Goal: Information Seeking & Learning: Learn about a topic

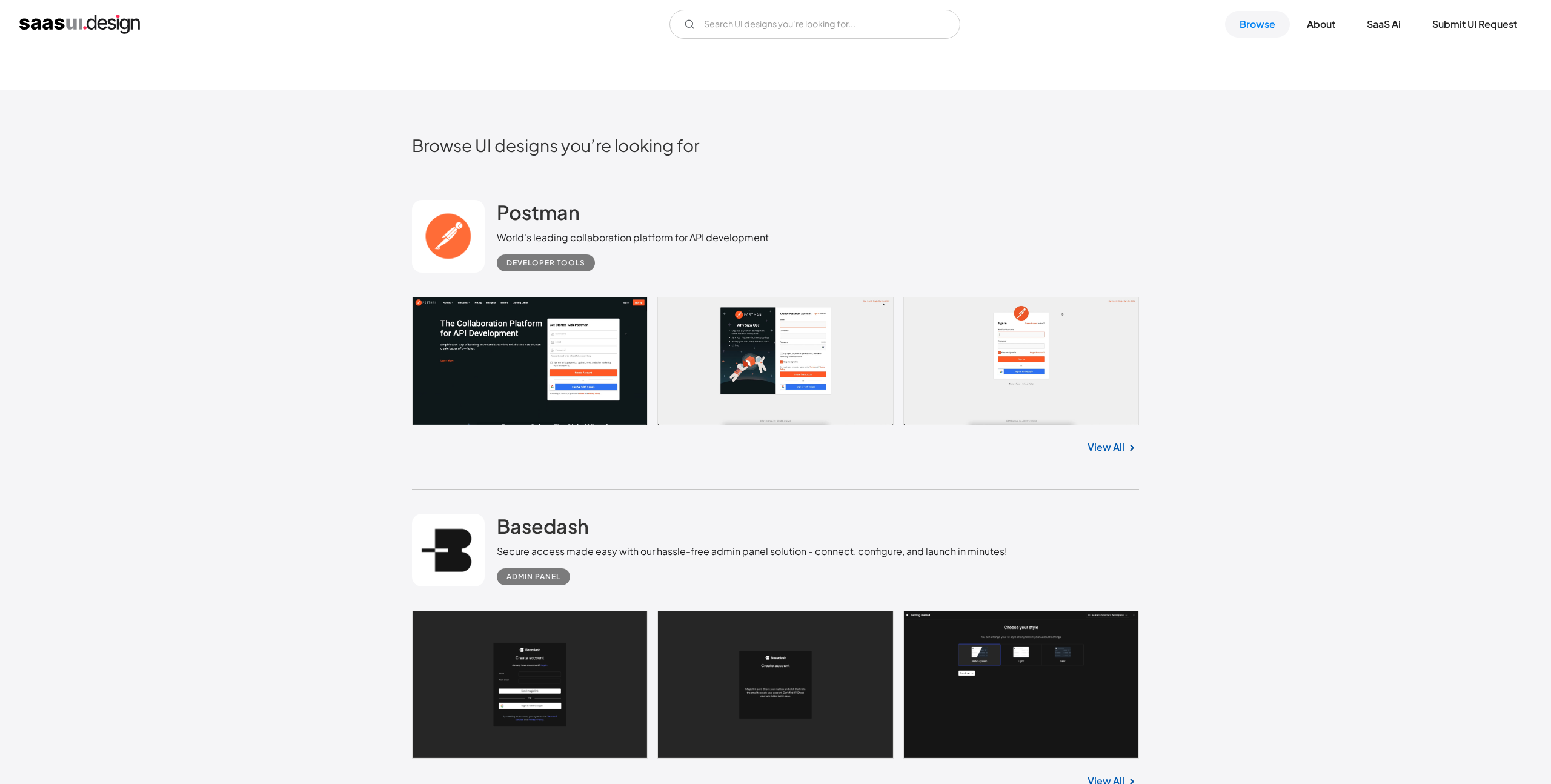
scroll to position [379, 0]
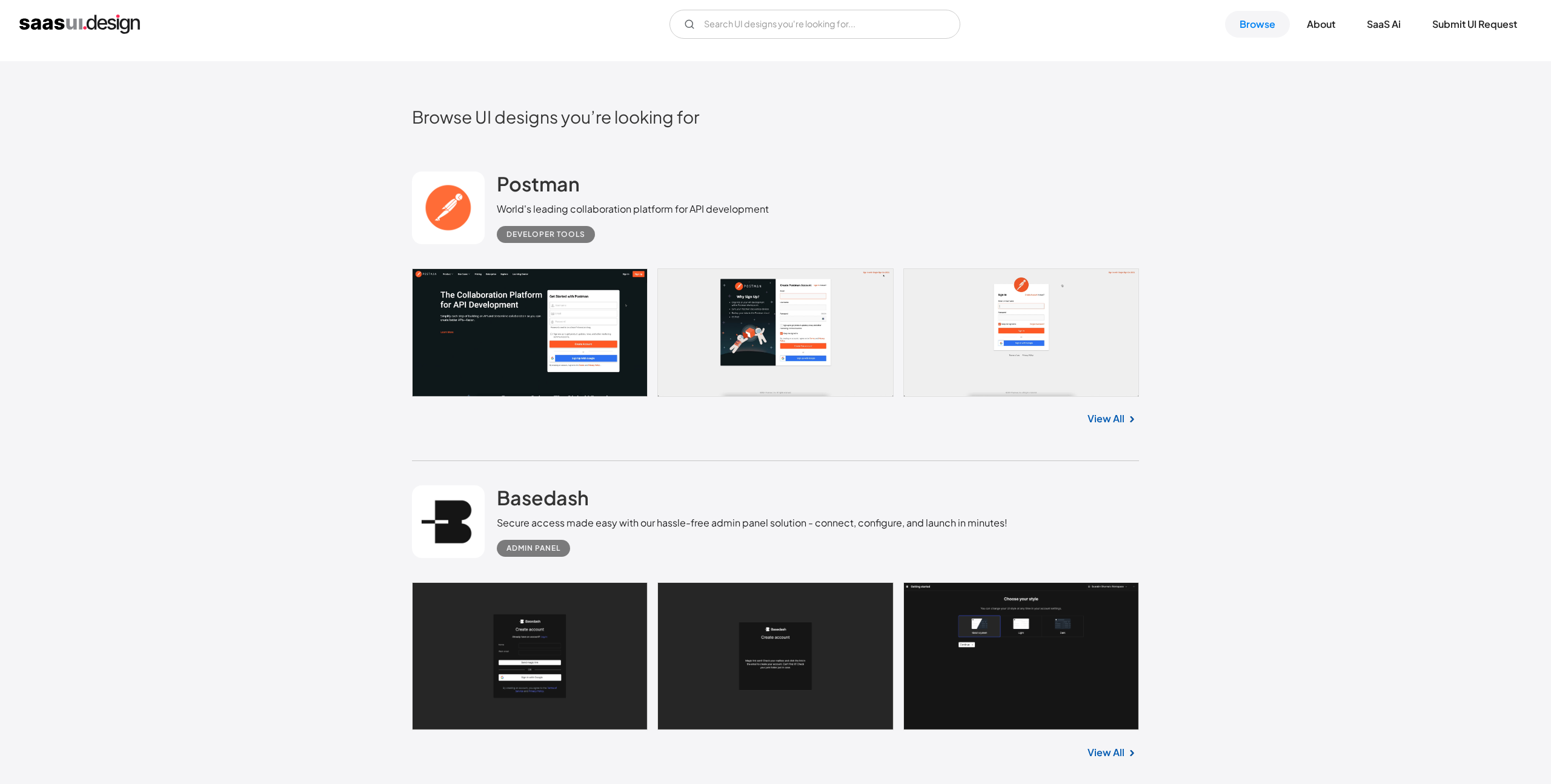
click at [701, 226] on div "Developer tools" at bounding box center [633, 229] width 272 height 27
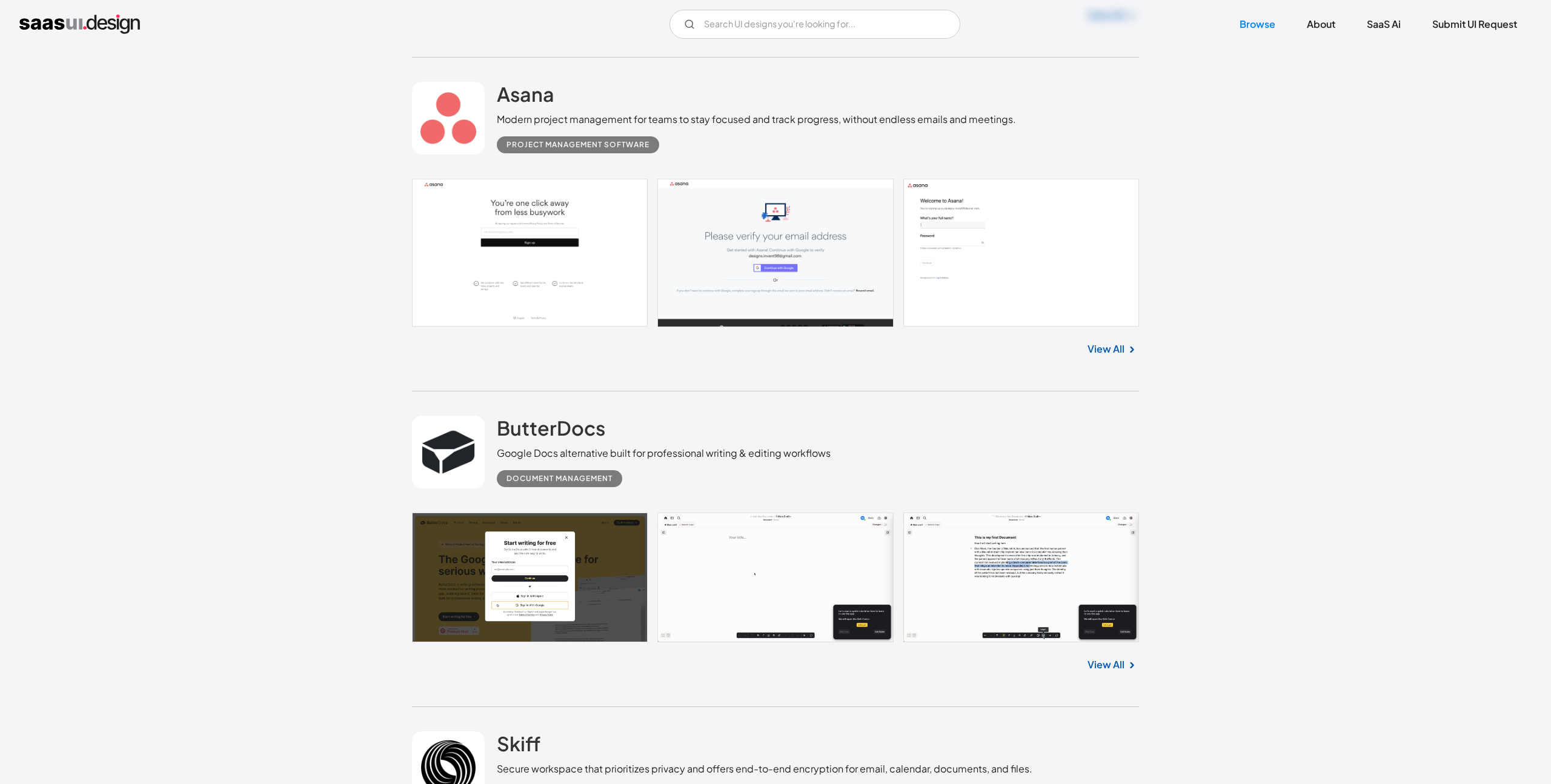
scroll to position [6532, 0]
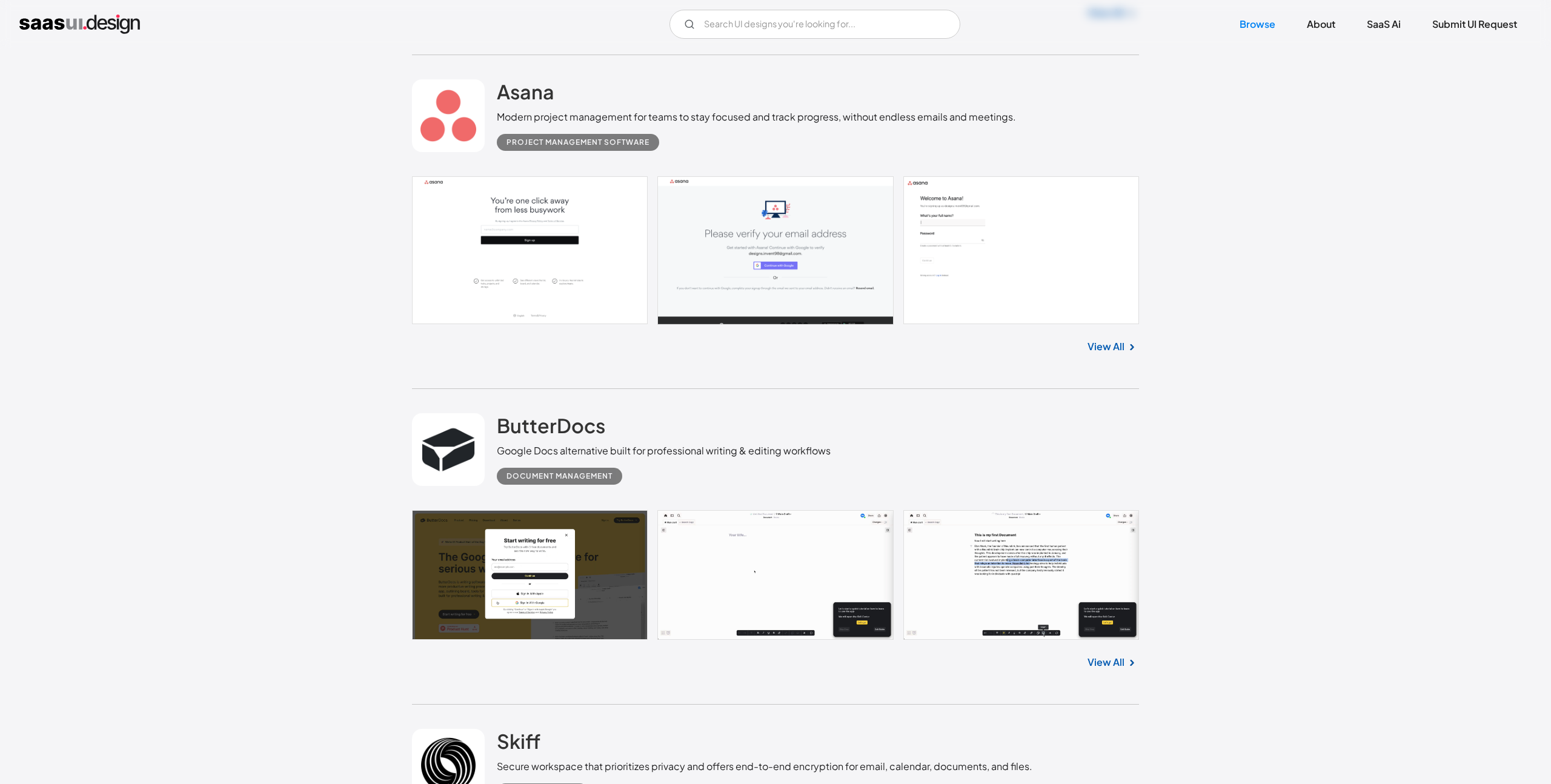
click at [1120, 352] on link "View All" at bounding box center [1106, 346] width 37 height 15
click at [738, 30] on input "Email Form" at bounding box center [814, 24] width 291 height 29
click at [782, 29] on input "splah" at bounding box center [814, 24] width 291 height 29
type input "s"
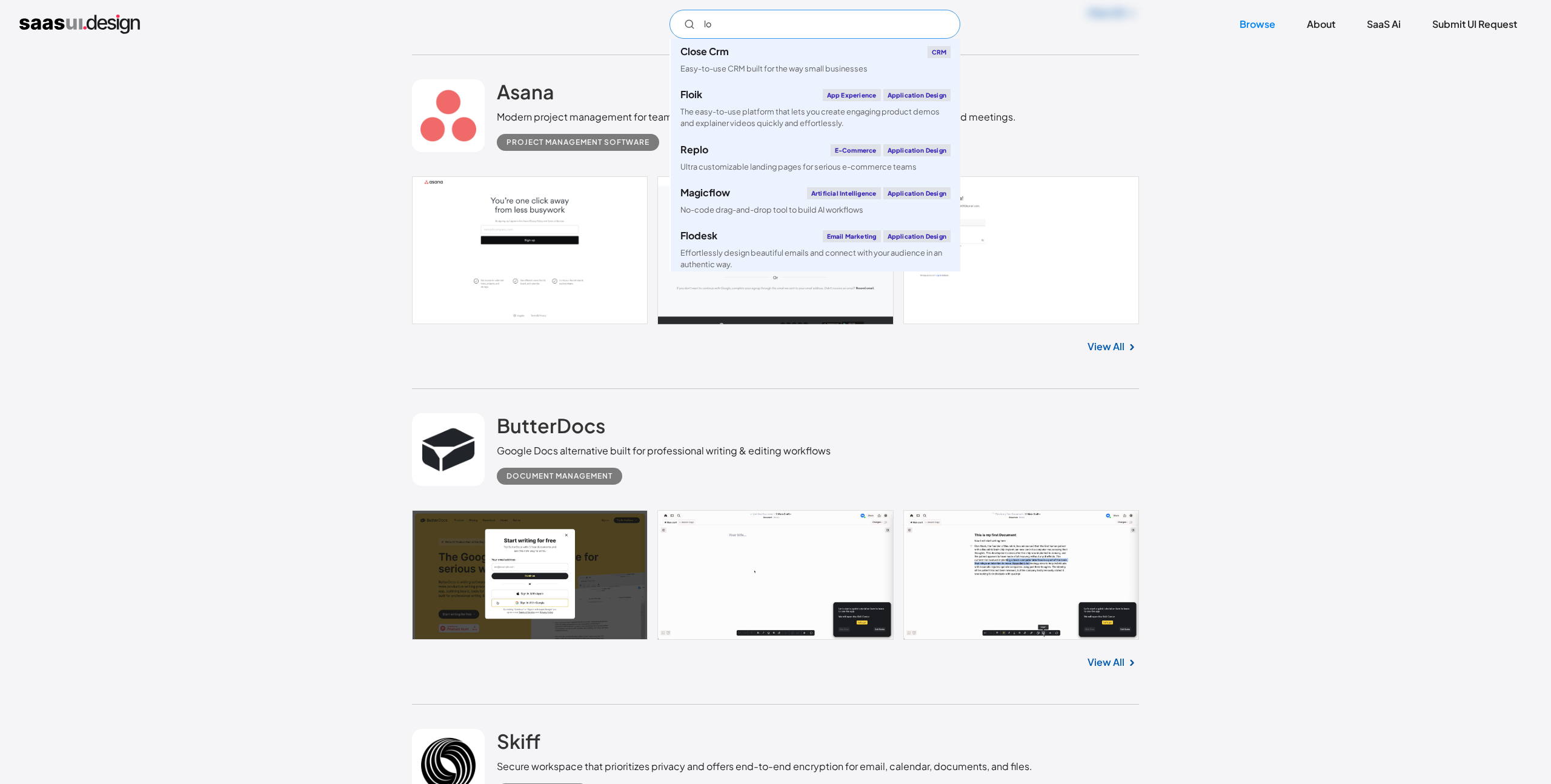
type input "l"
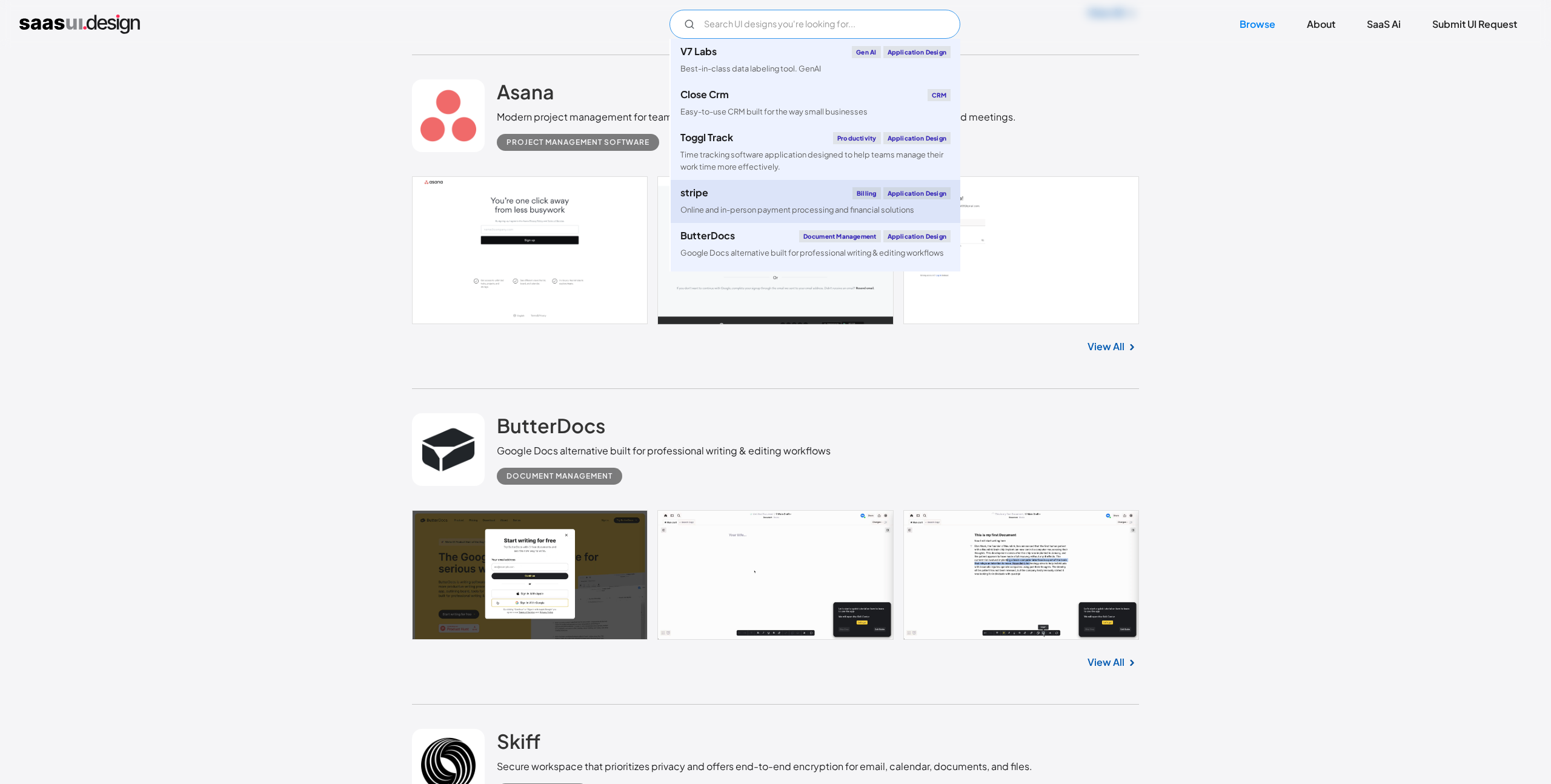
click at [711, 195] on div "stripe Billing Application Design" at bounding box center [815, 194] width 270 height 12
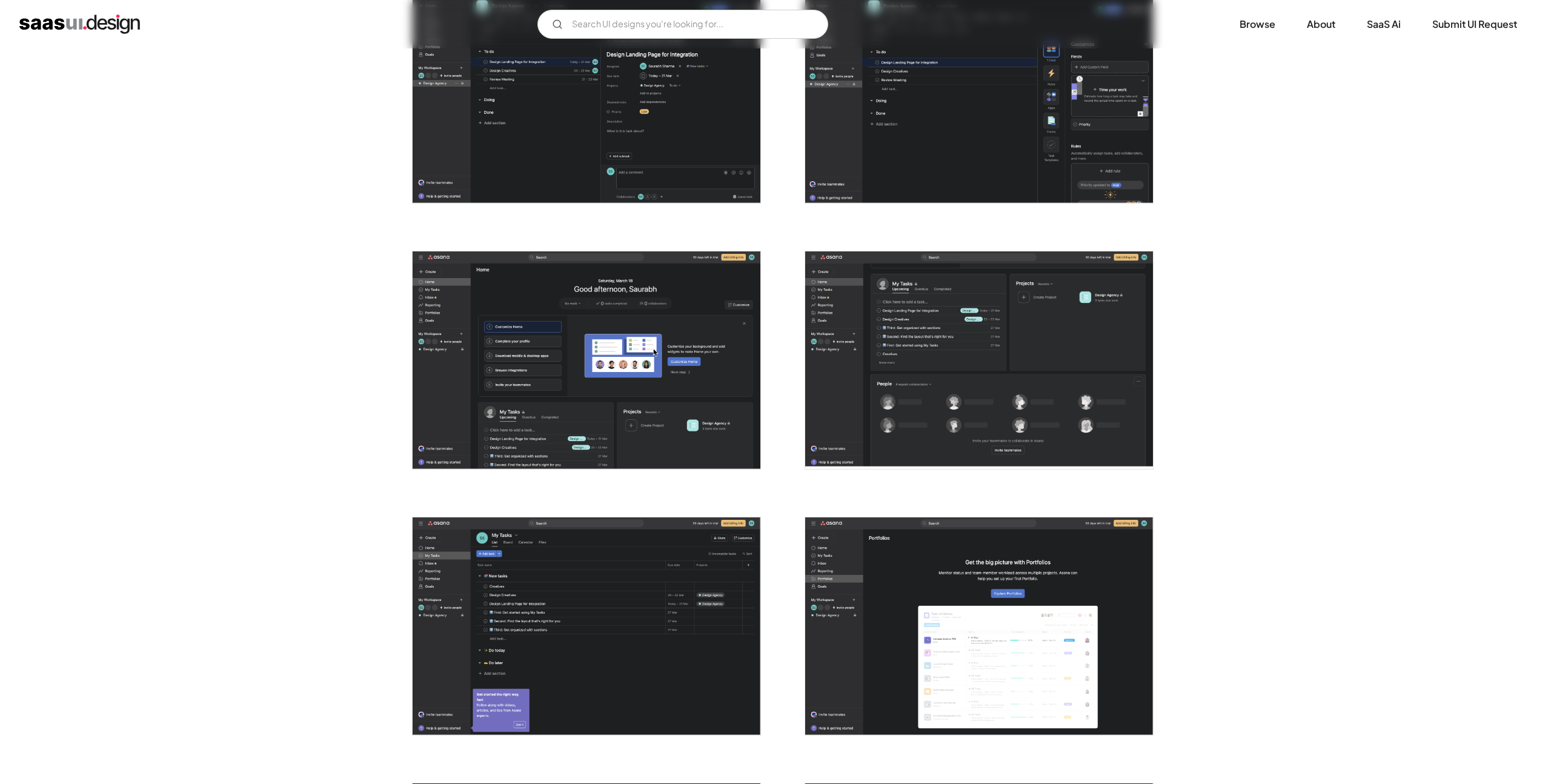
scroll to position [2742, 0]
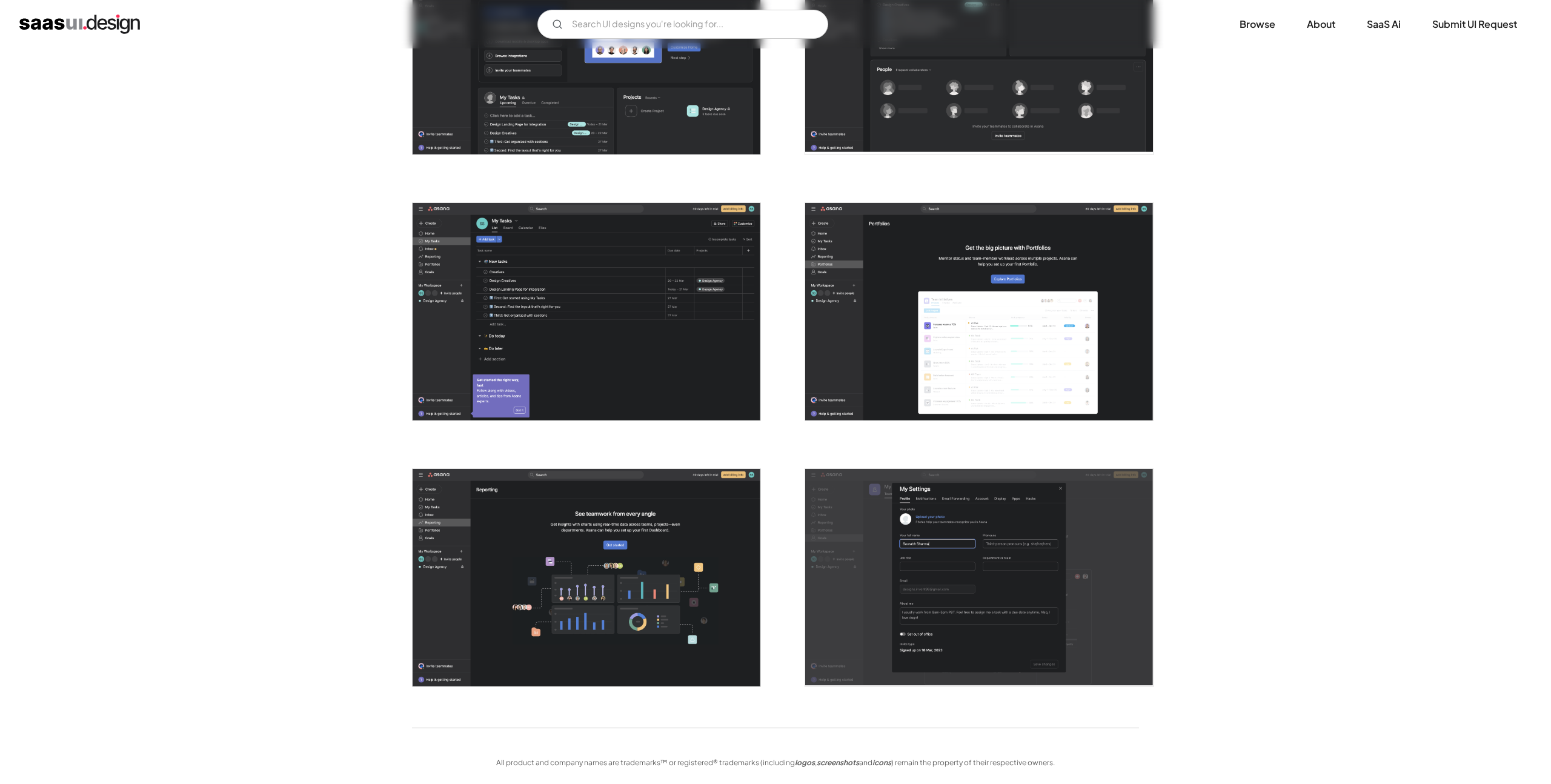
click at [883, 608] on img "open lightbox" at bounding box center [979, 578] width 348 height 217
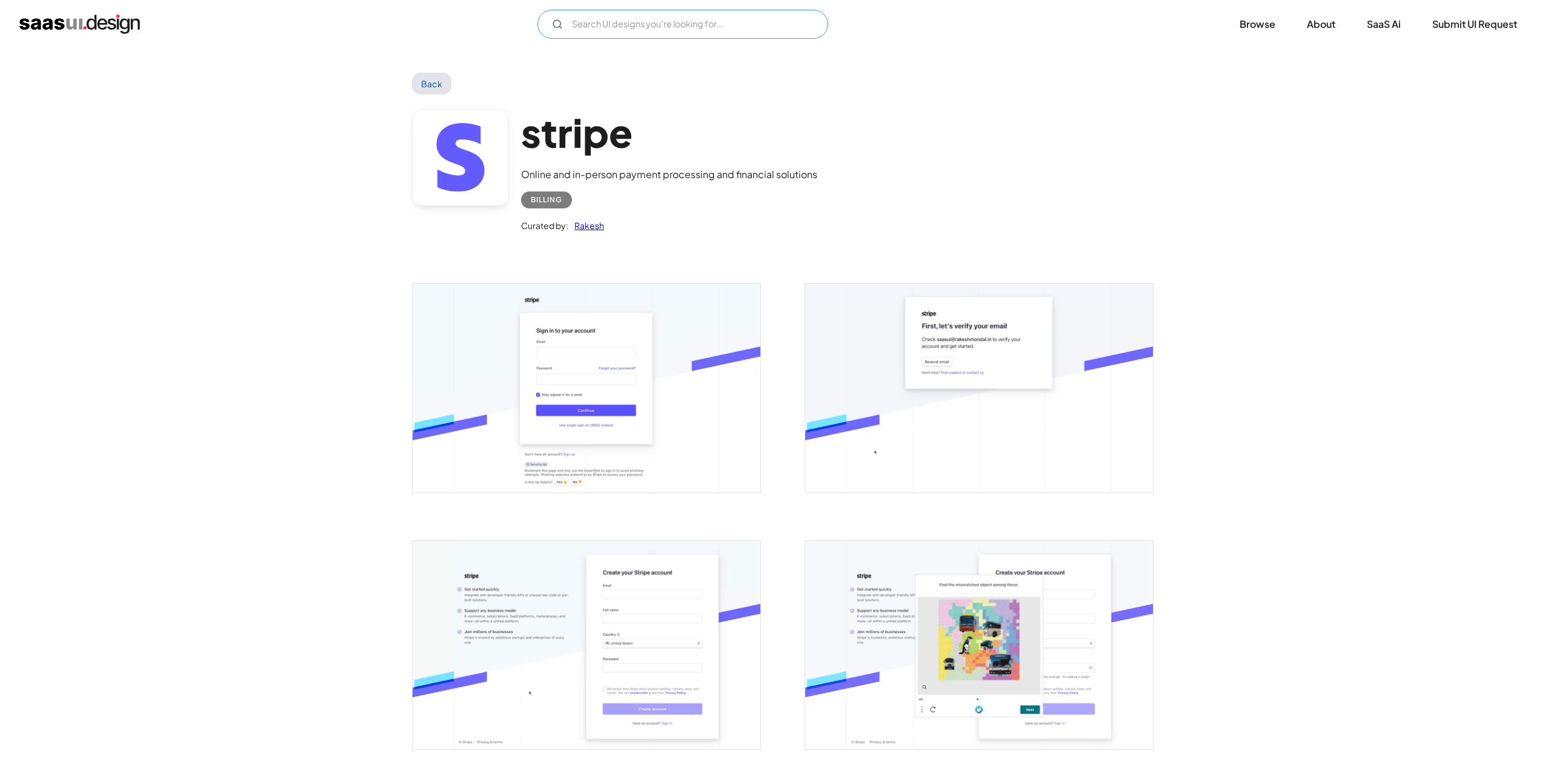
click at [625, 21] on input "Email Form" at bounding box center [683, 24] width 291 height 29
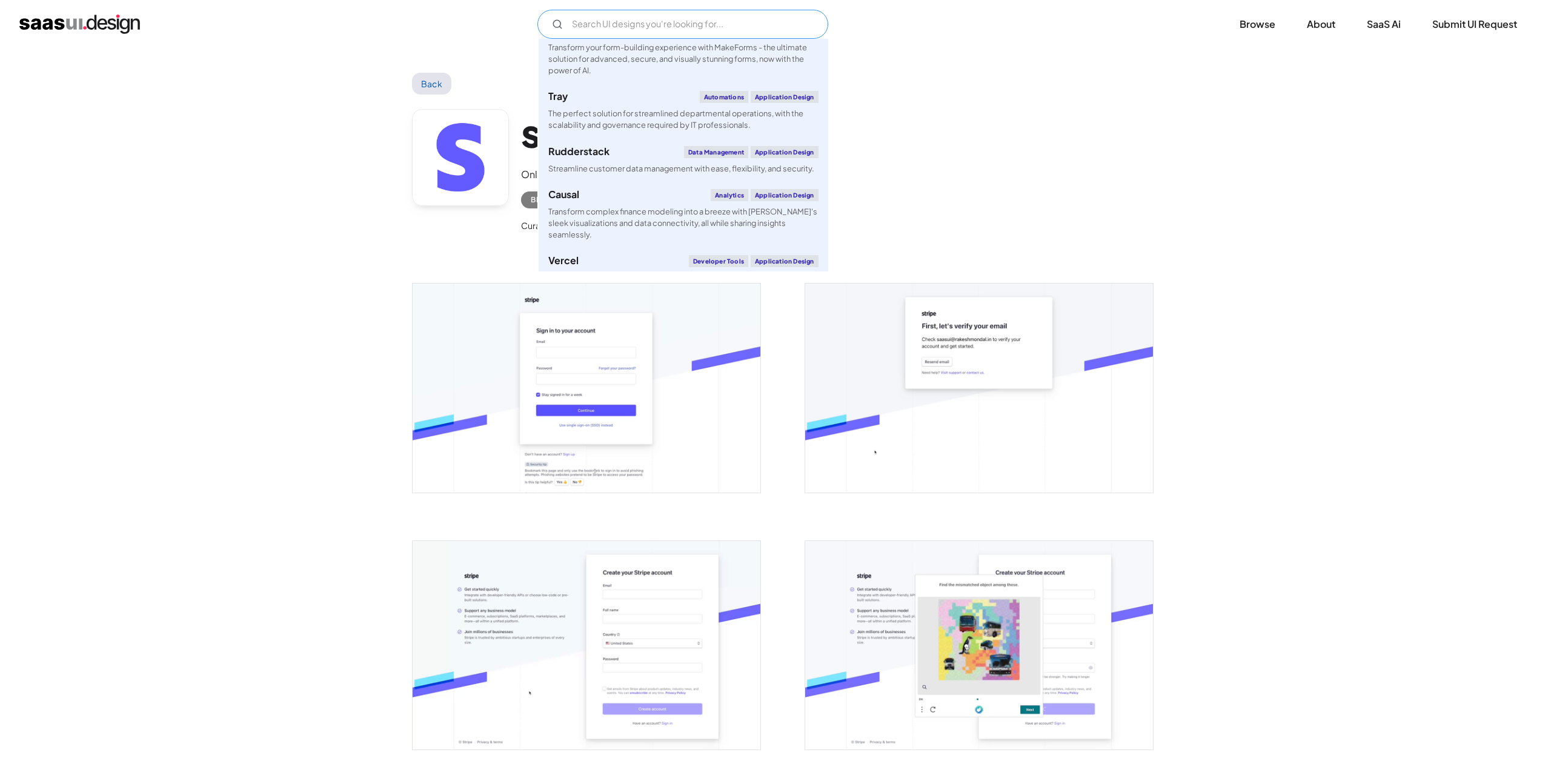
scroll to position [1112, 0]
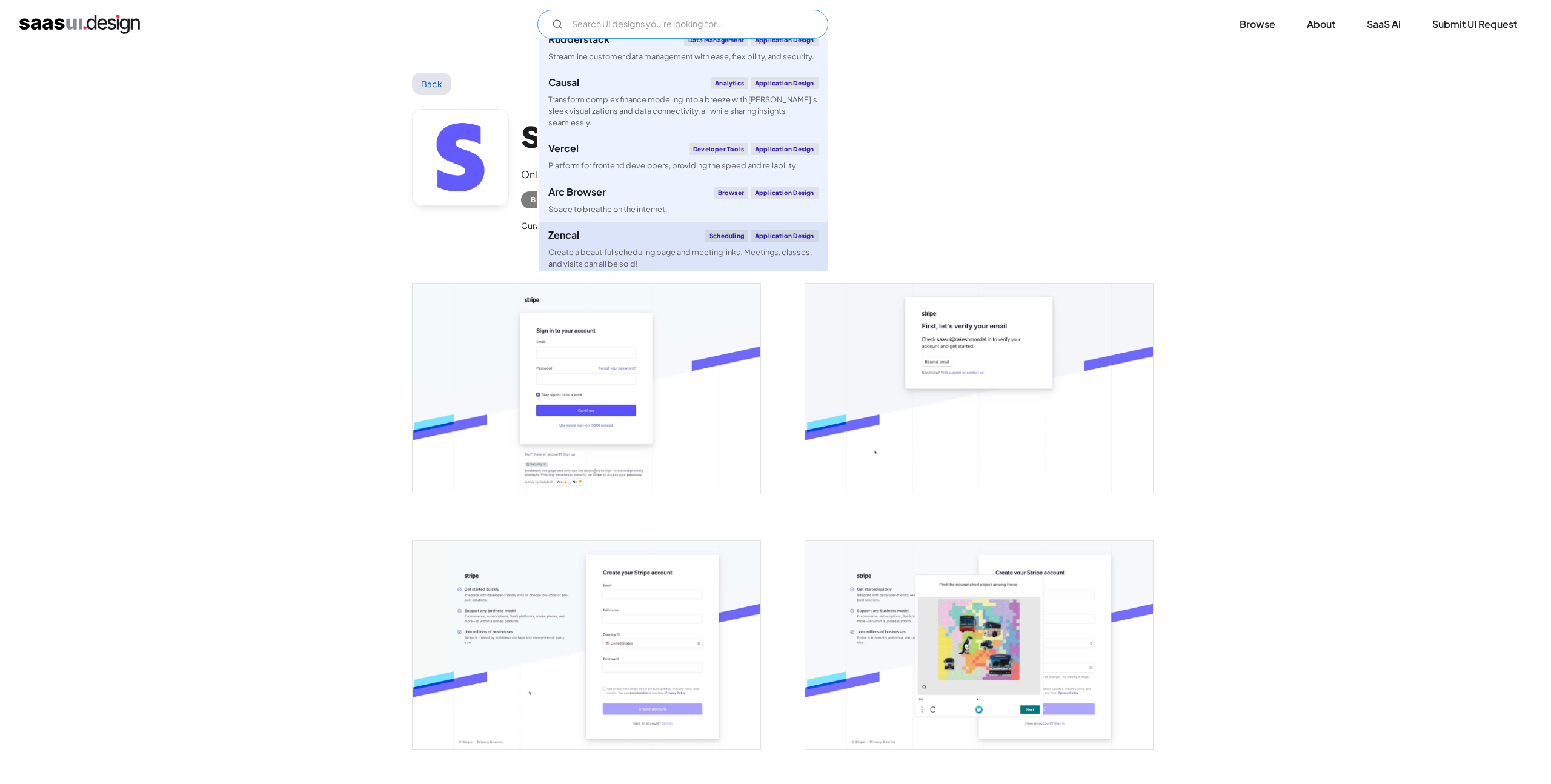
click at [630, 244] on link "Zencal Scheduling Application Design Create a beautiful scheduling page and mee…" at bounding box center [683, 249] width 289 height 55
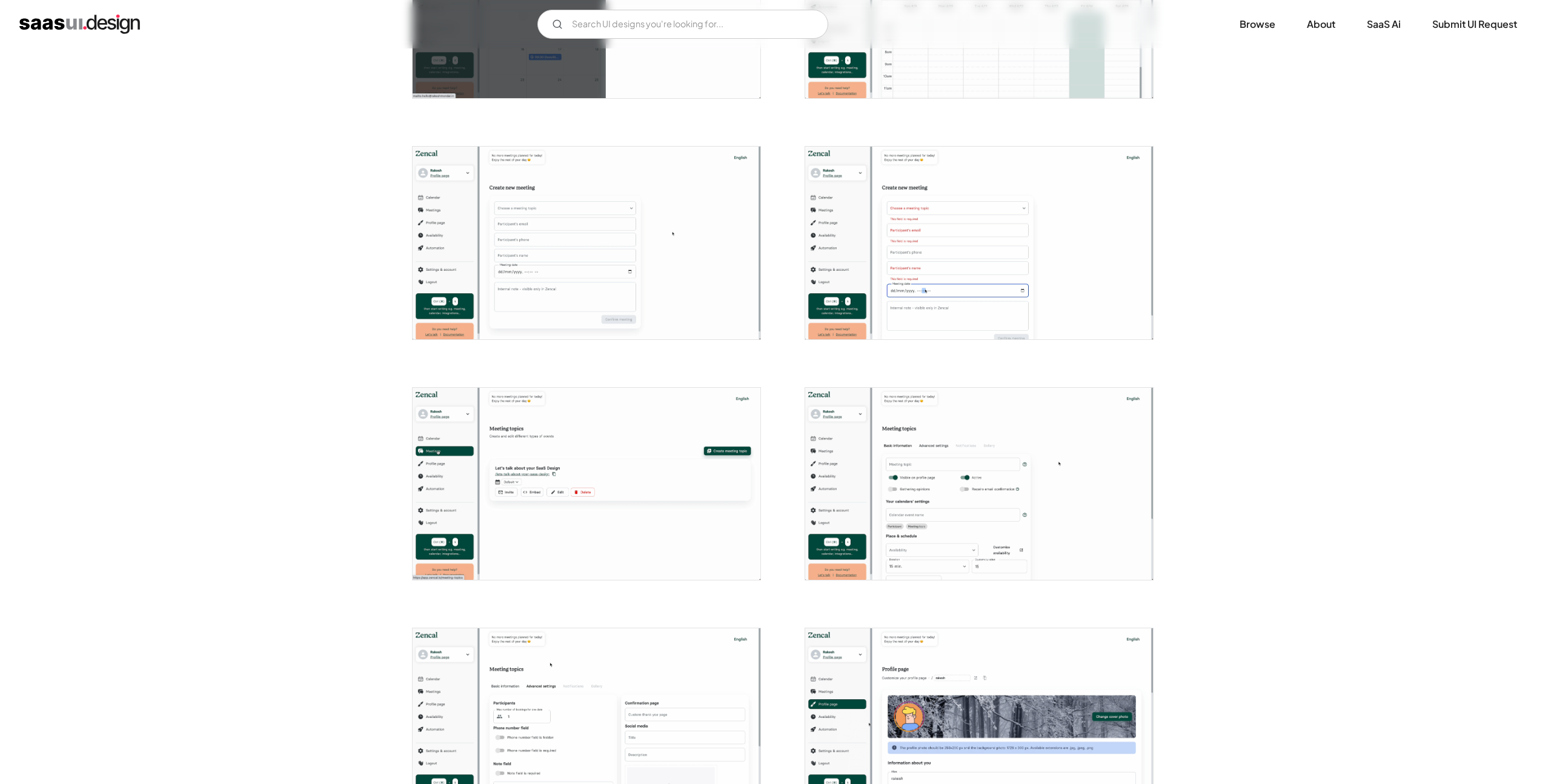
scroll to position [1601, 0]
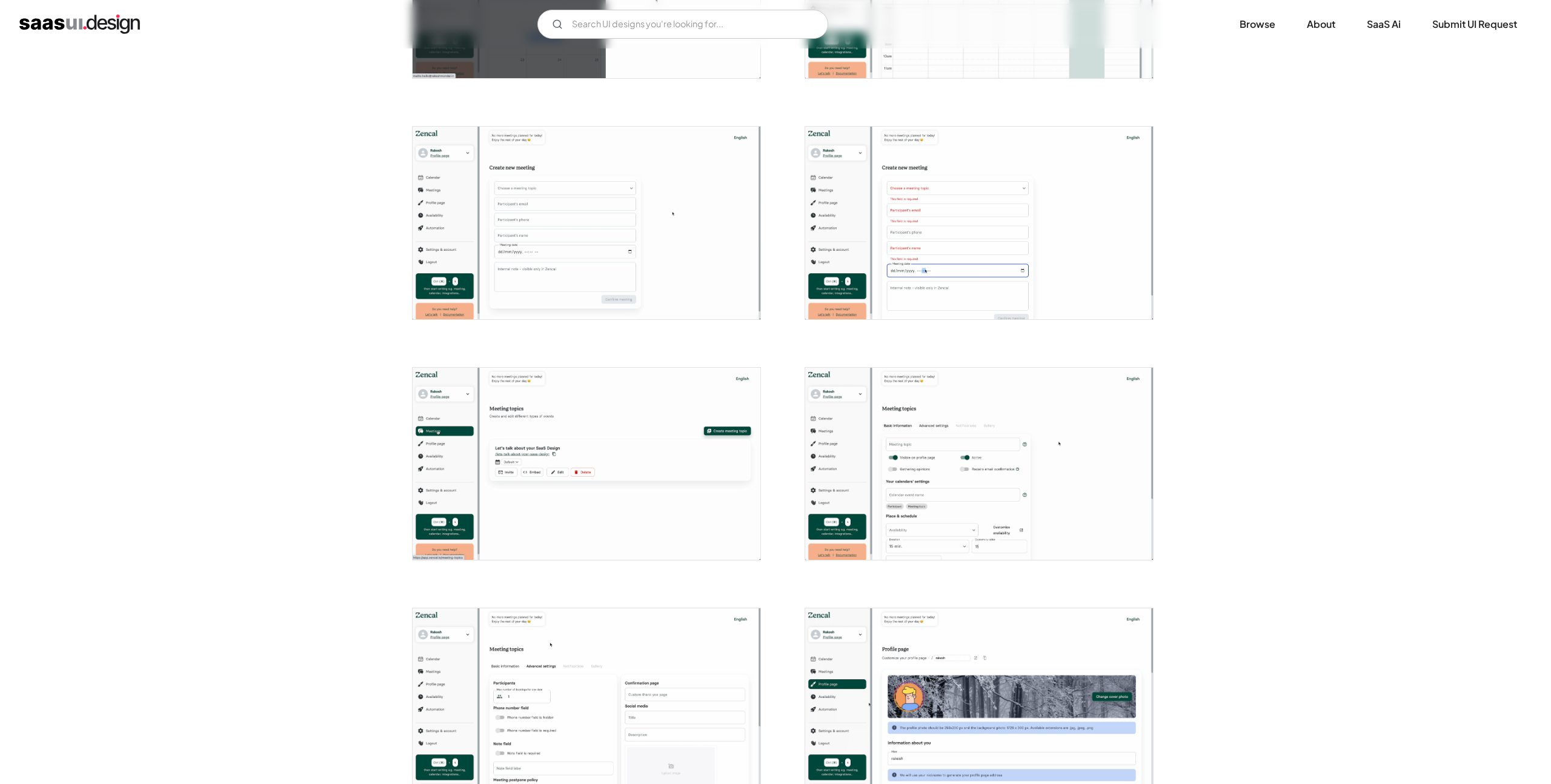
click at [40, 24] on img "home" at bounding box center [79, 24] width 121 height 19
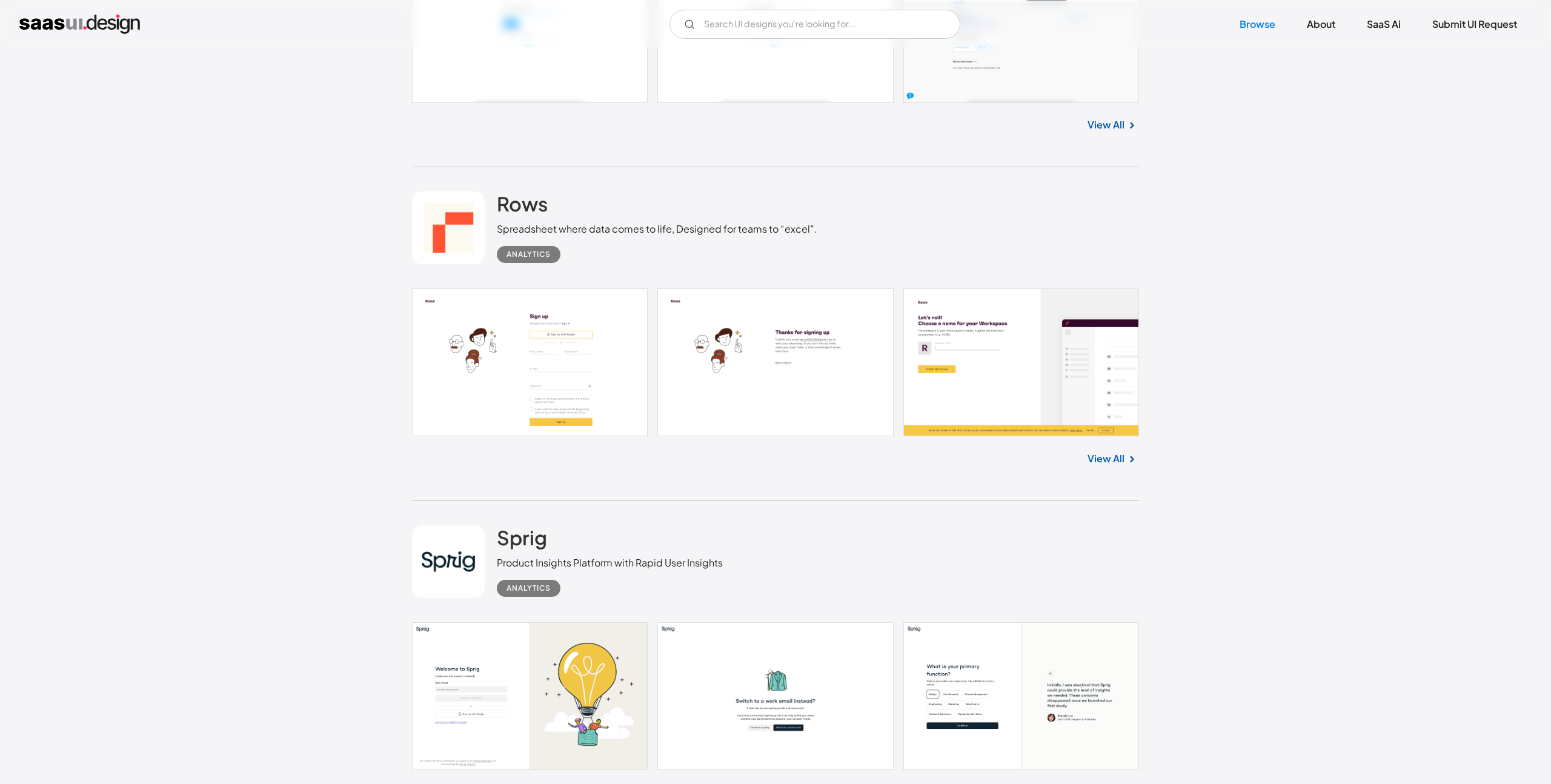
scroll to position [9100, 0]
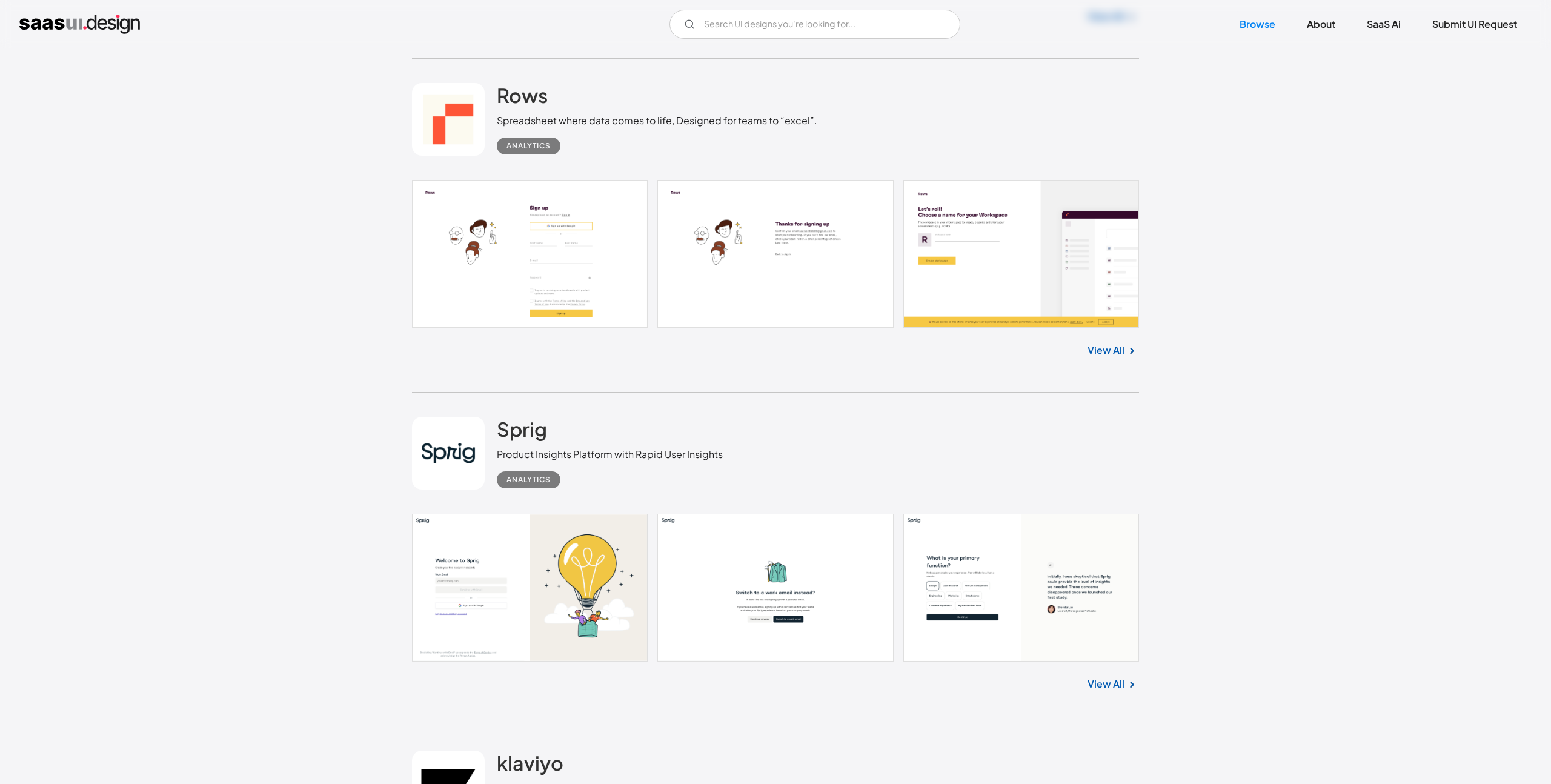
click at [1095, 351] on link "View All" at bounding box center [1106, 350] width 37 height 15
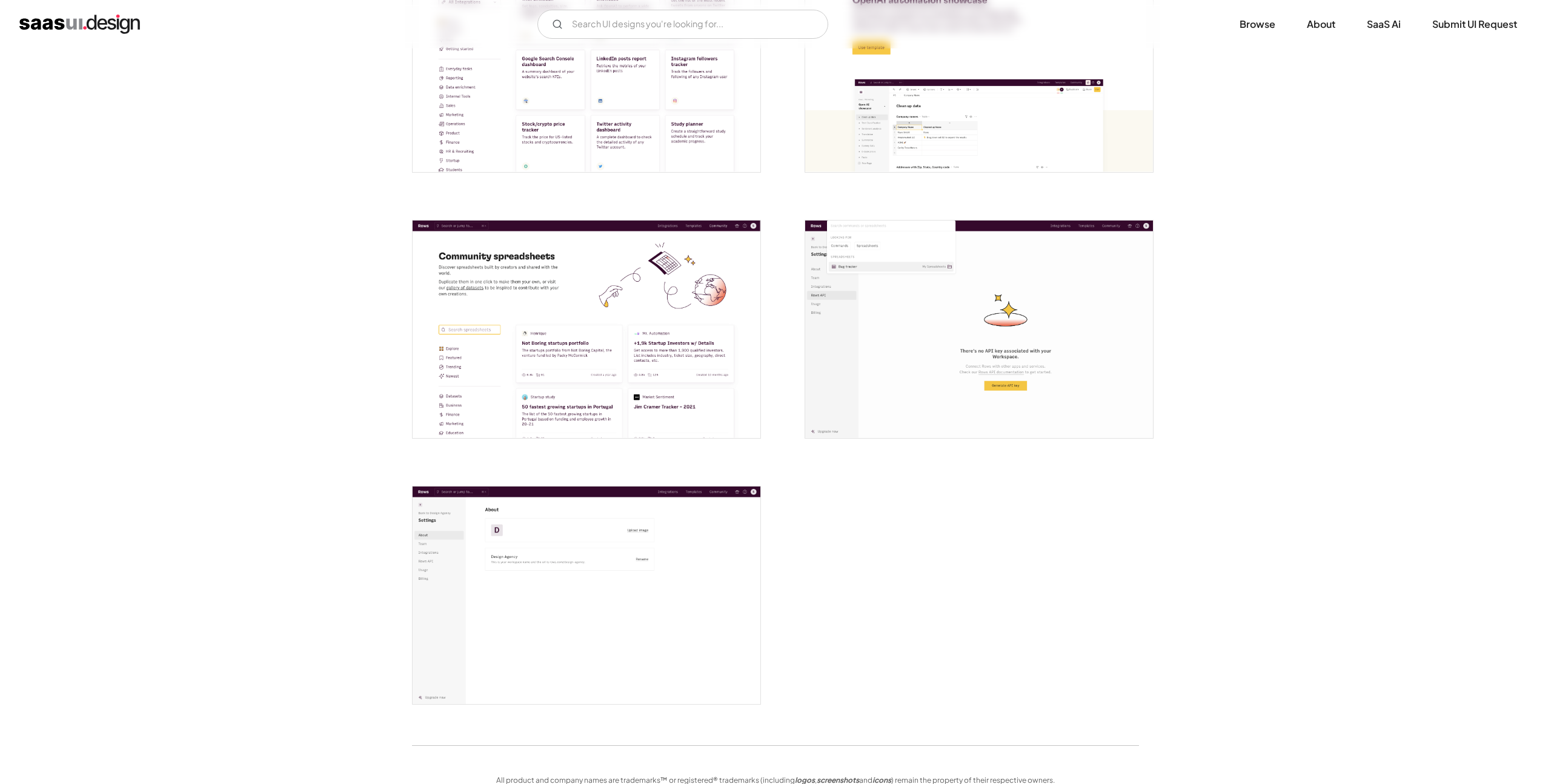
scroll to position [2722, 0]
